Goal: Find specific page/section: Find specific page/section

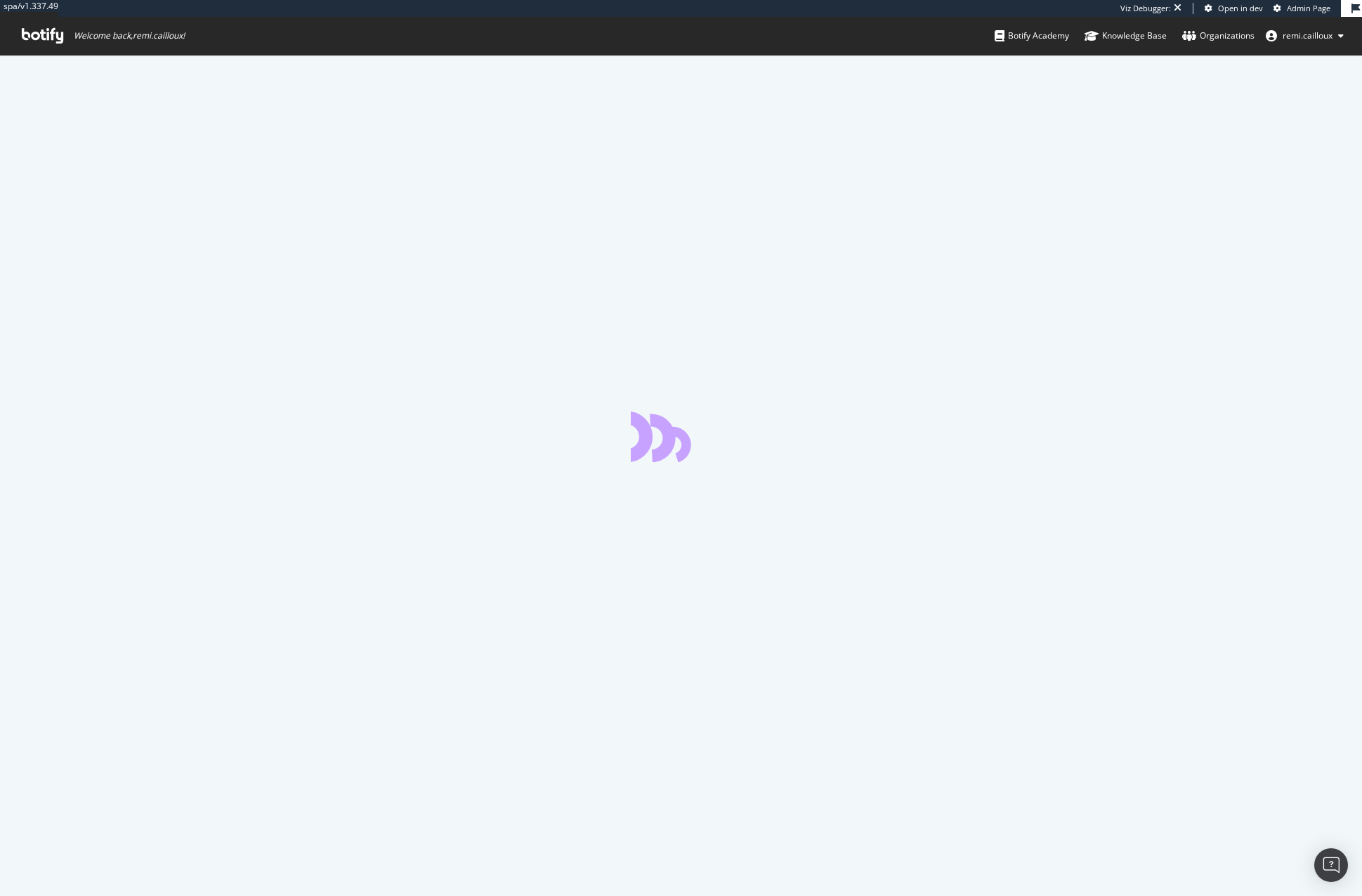
click at [1306, 11] on span "Admin Page" at bounding box center [1308, 7] width 44 height 11
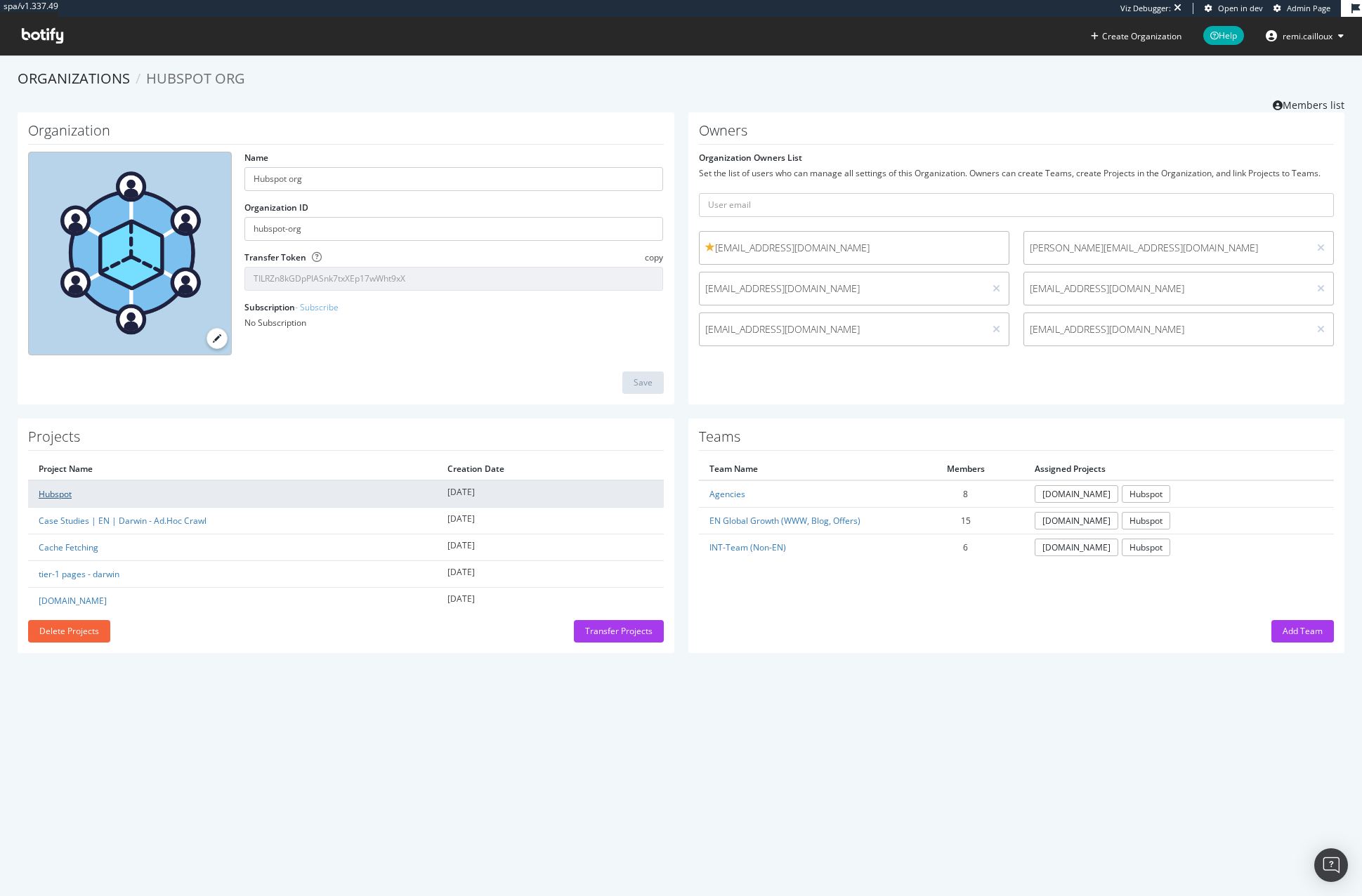
click at [52, 492] on link "Hubspot" at bounding box center [55, 494] width 33 height 12
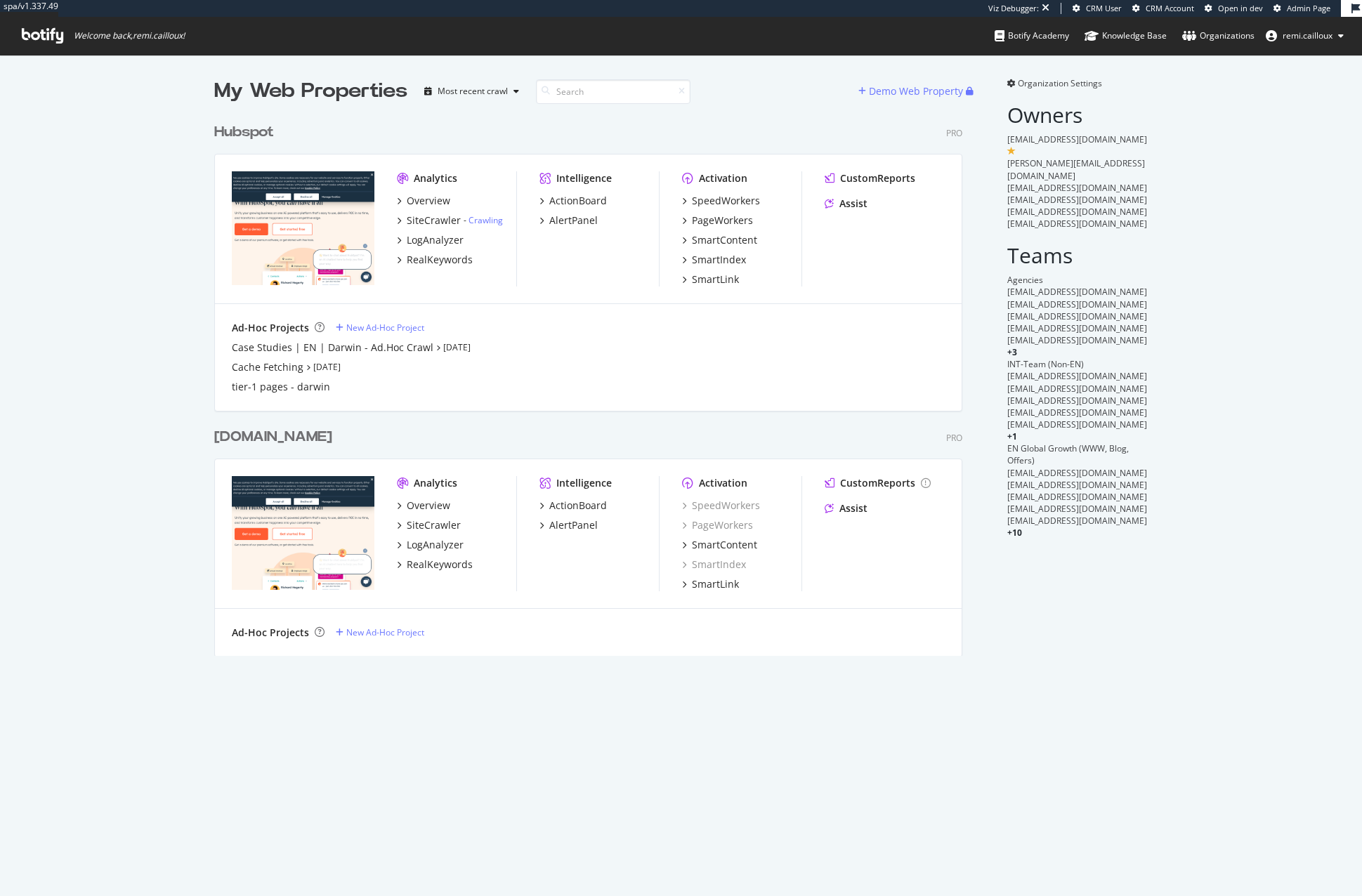
scroll to position [540, 748]
